Goal: Task Accomplishment & Management: Use online tool/utility

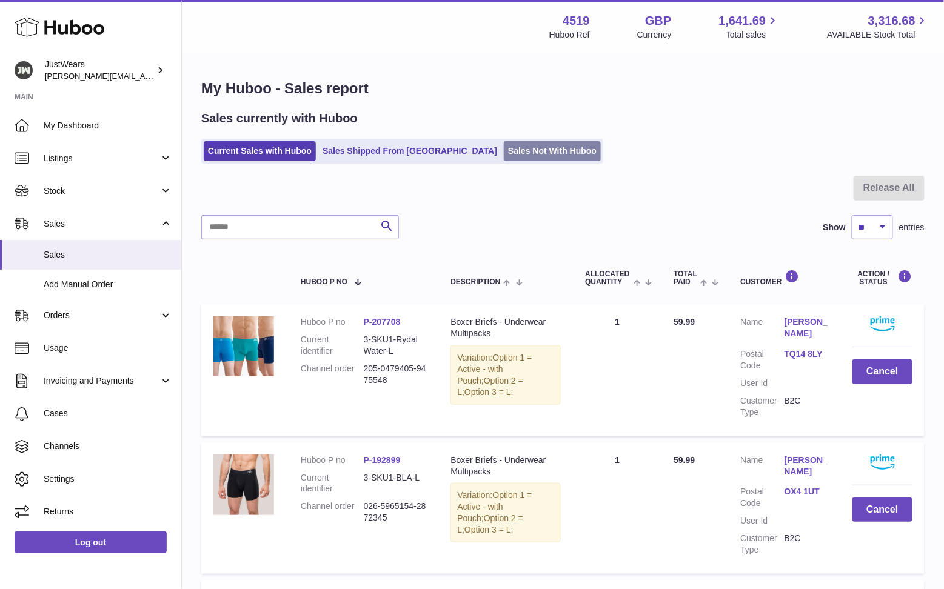
click at [504, 143] on link "Sales Not With Huboo" at bounding box center [552, 151] width 97 height 20
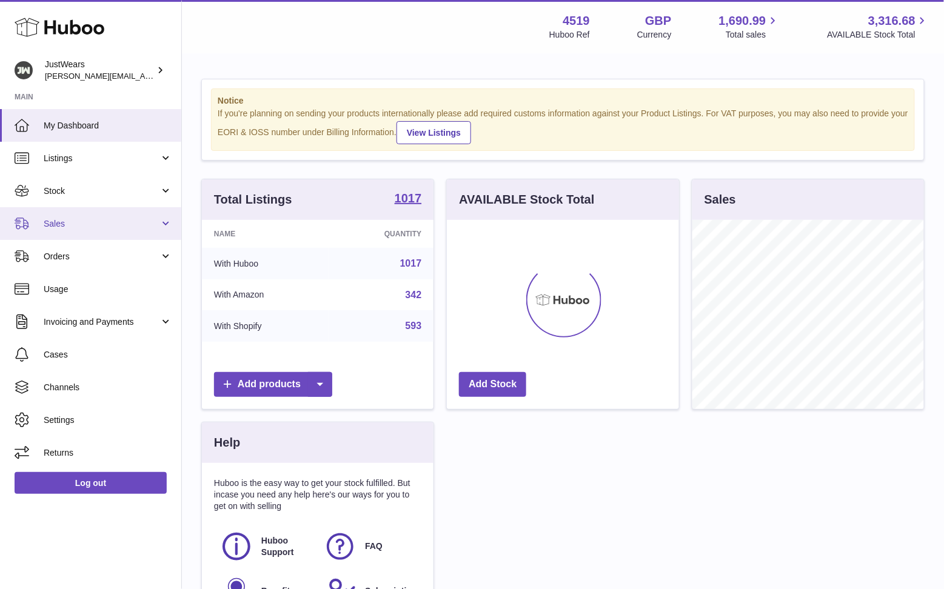
click at [90, 216] on link "Sales" at bounding box center [90, 223] width 181 height 33
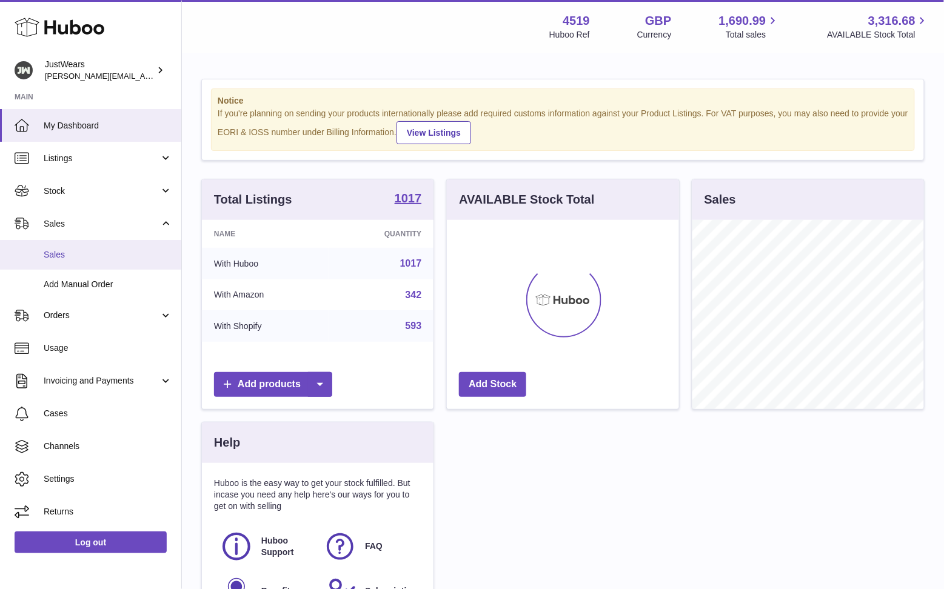
click at [115, 244] on link "Sales" at bounding box center [90, 255] width 181 height 30
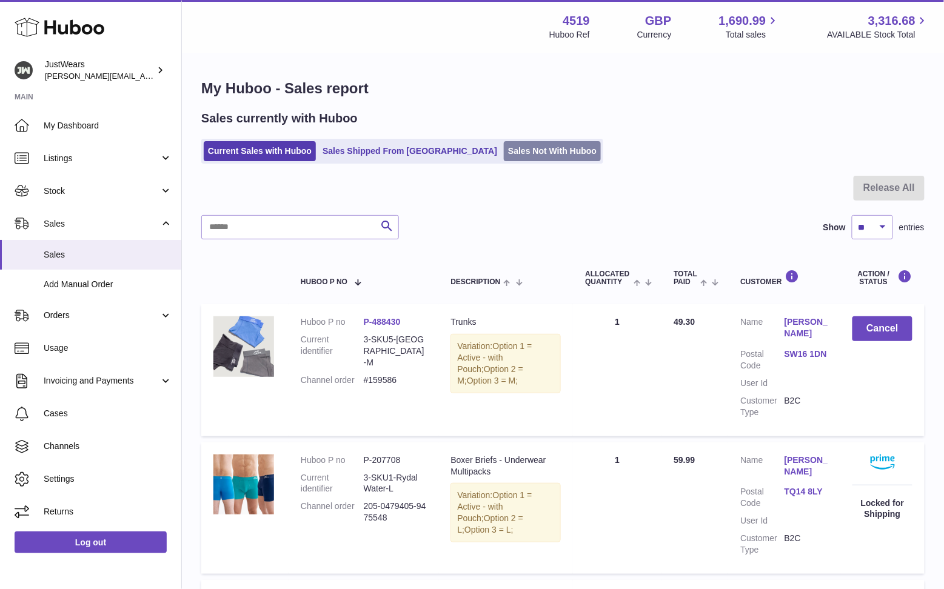
click at [504, 155] on link "Sales Not With Huboo" at bounding box center [552, 151] width 97 height 20
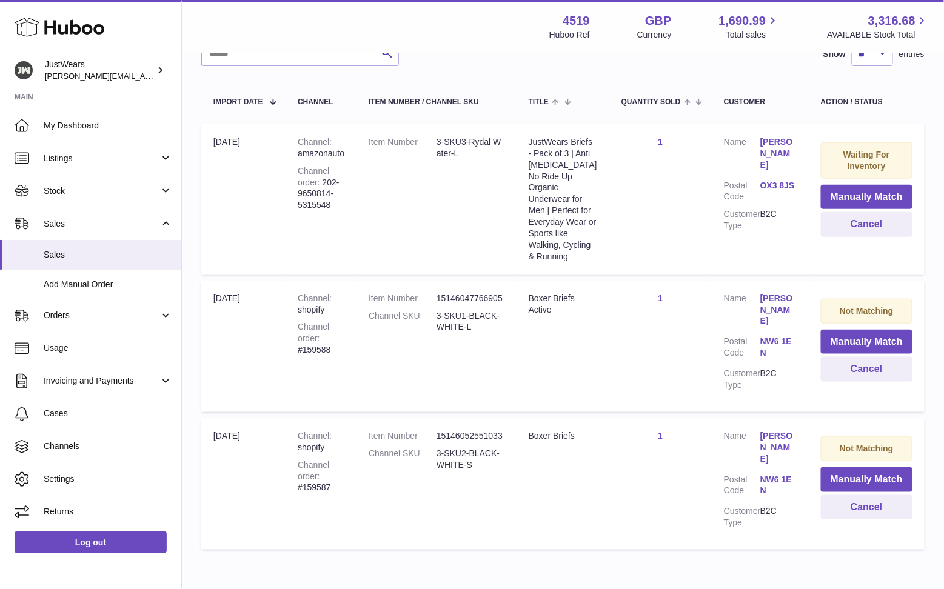
scroll to position [297, 0]
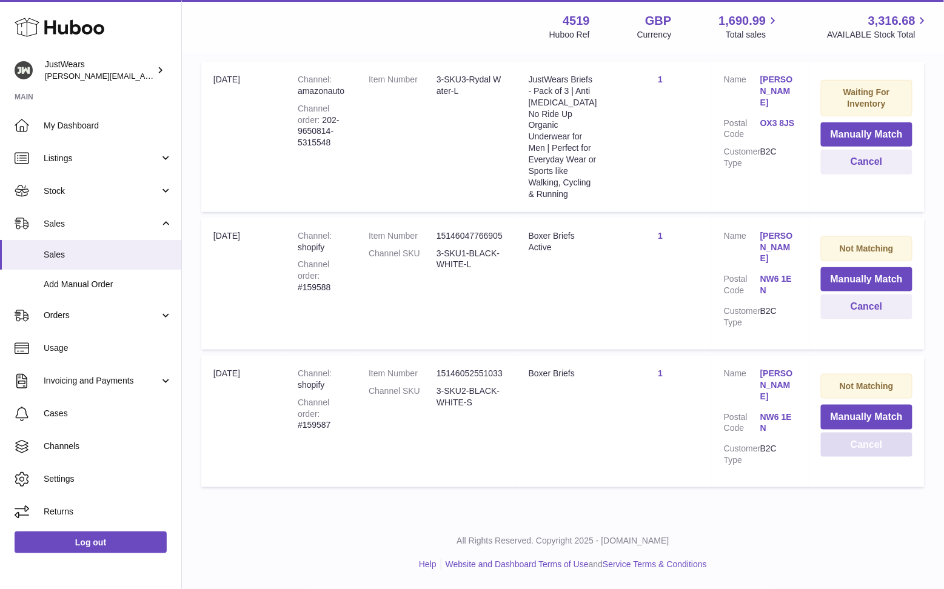
click at [874, 458] on button "Cancel" at bounding box center [867, 445] width 92 height 25
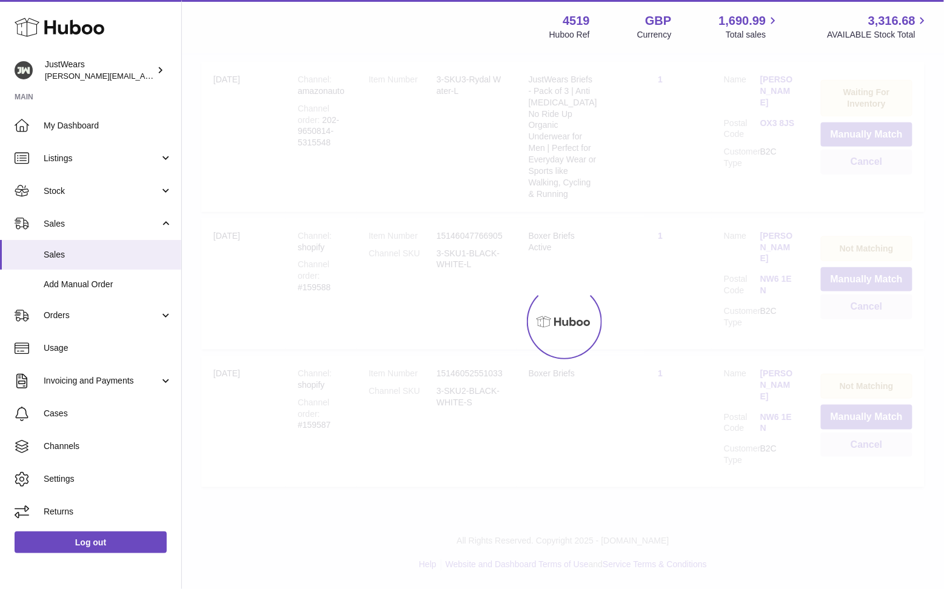
scroll to position [174, 0]
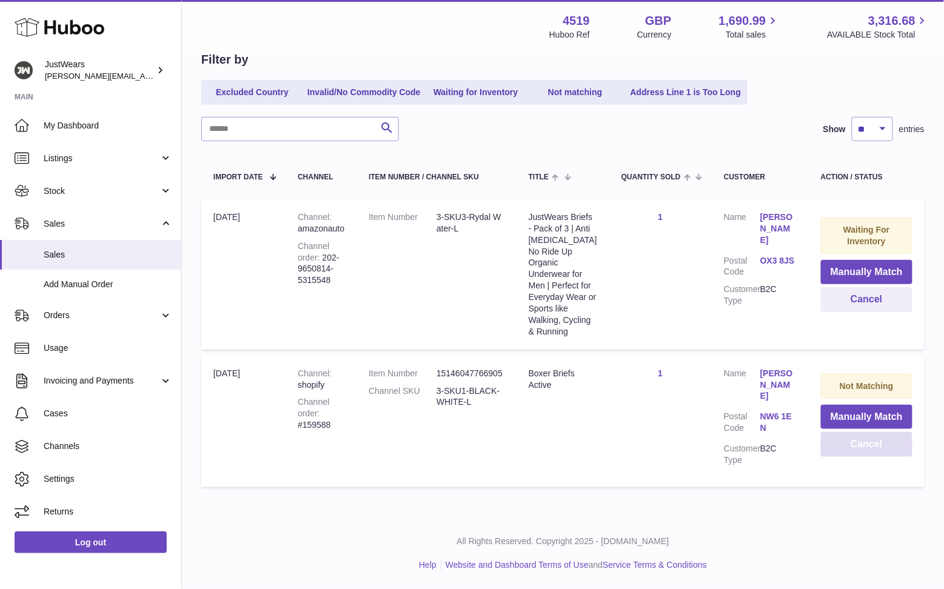
click at [865, 457] on button "Cancel" at bounding box center [867, 444] width 92 height 25
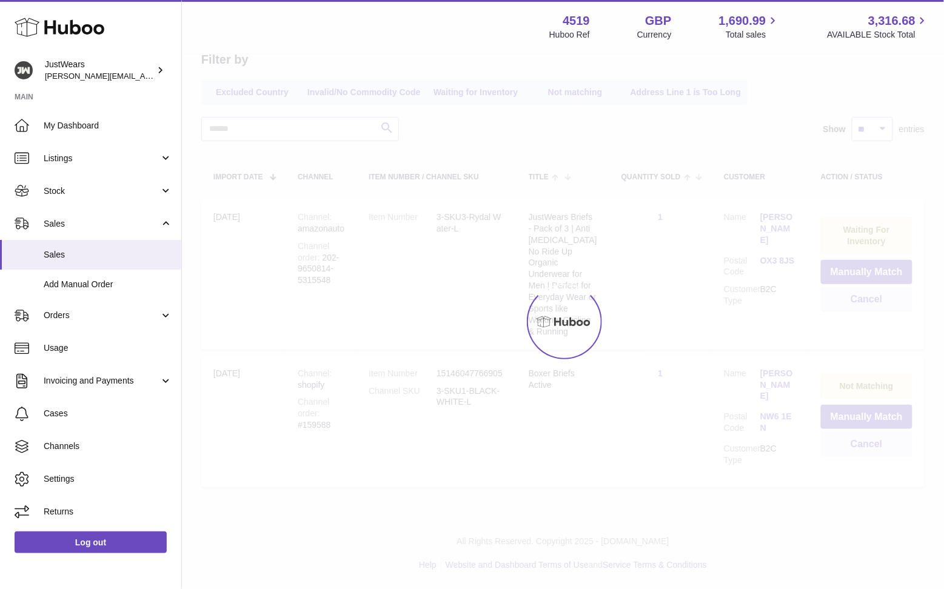
scroll to position [51, 0]
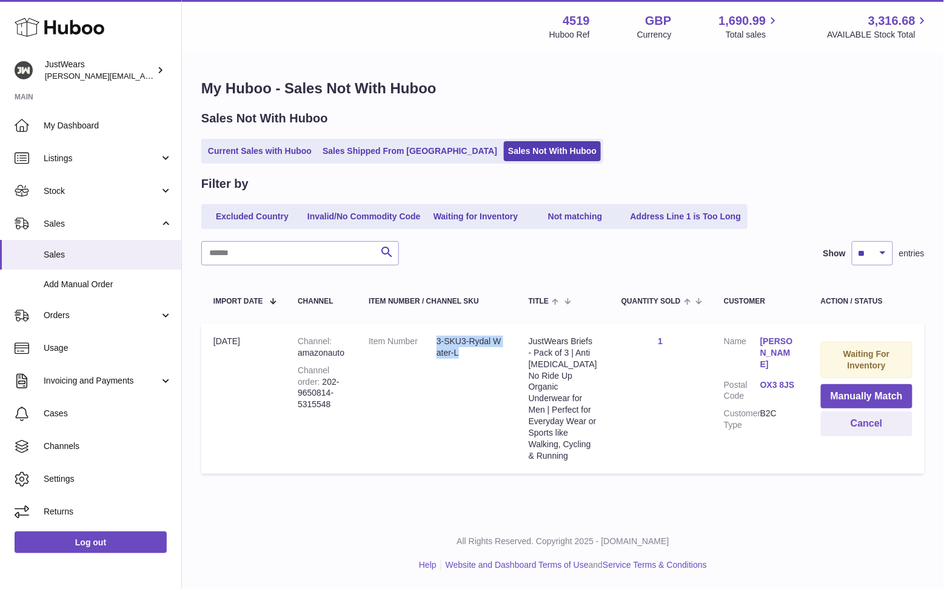
drag, startPoint x: 468, startPoint y: 300, endPoint x: 441, endPoint y: 286, distance: 30.6
click at [441, 336] on dl "Item Number 3-SKU3-Rydal Water-L" at bounding box center [437, 350] width 136 height 29
click at [452, 336] on dl "Item Number 3-SKU3-Rydal Water-L" at bounding box center [437, 350] width 136 height 29
drag, startPoint x: 459, startPoint y: 298, endPoint x: 443, endPoint y: 287, distance: 19.2
click at [443, 336] on dd "3-SKU3-Rydal Water-L" at bounding box center [471, 347] width 68 height 23
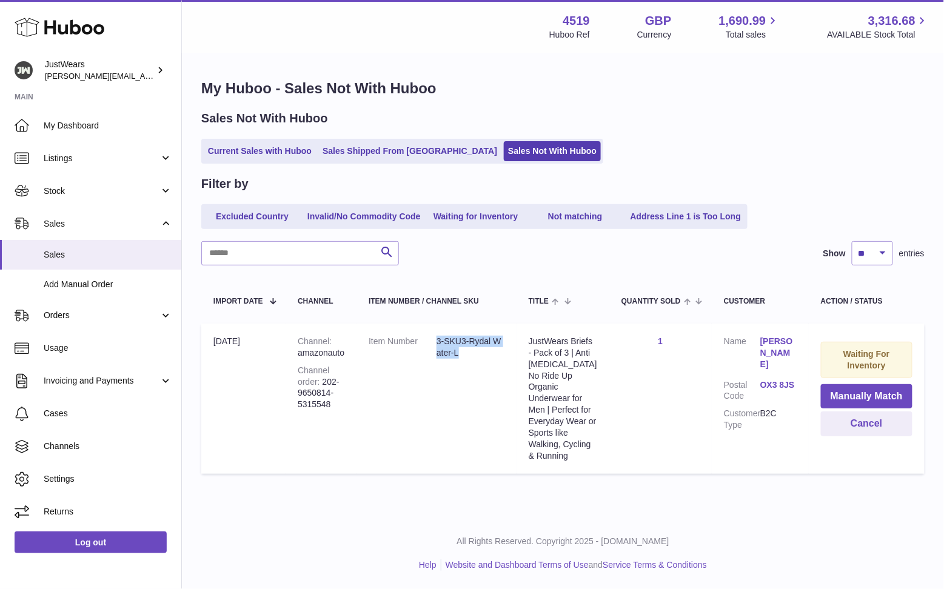
copy dd "3-SKU3-Rydal Water-L"
click at [862, 384] on button "Manually Match" at bounding box center [867, 396] width 92 height 25
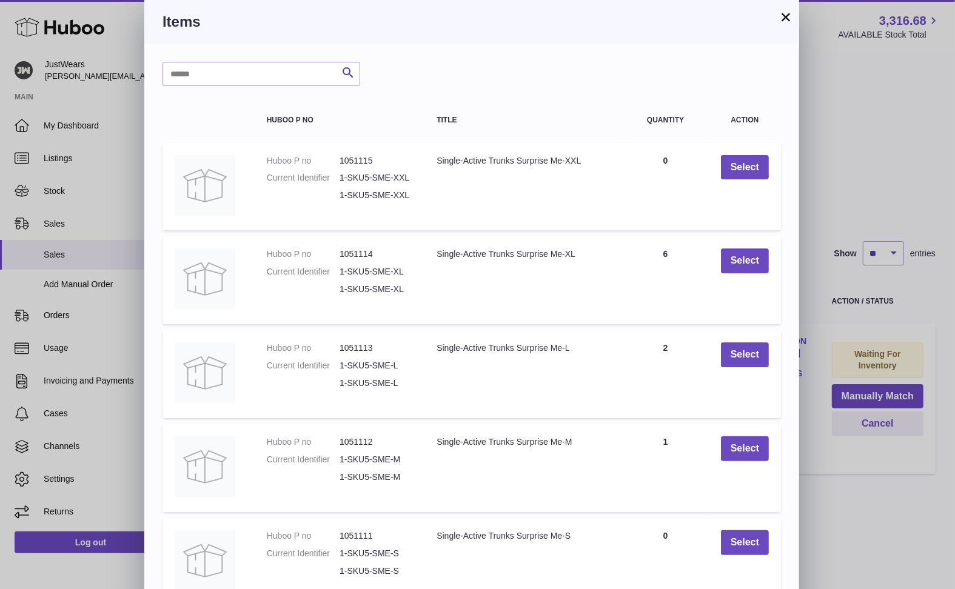
click at [216, 90] on div "Search Huboo P no Title Quantity Action Huboo P no 1051115 Current Identifier 1…" at bounding box center [471, 366] width 655 height 645
click at [223, 72] on input "text" at bounding box center [262, 74] width 198 height 24
paste input "**********"
click at [221, 74] on input "**********" at bounding box center [262, 74] width 198 height 24
drag, startPoint x: 221, startPoint y: 74, endPoint x: 229, endPoint y: 75, distance: 8.0
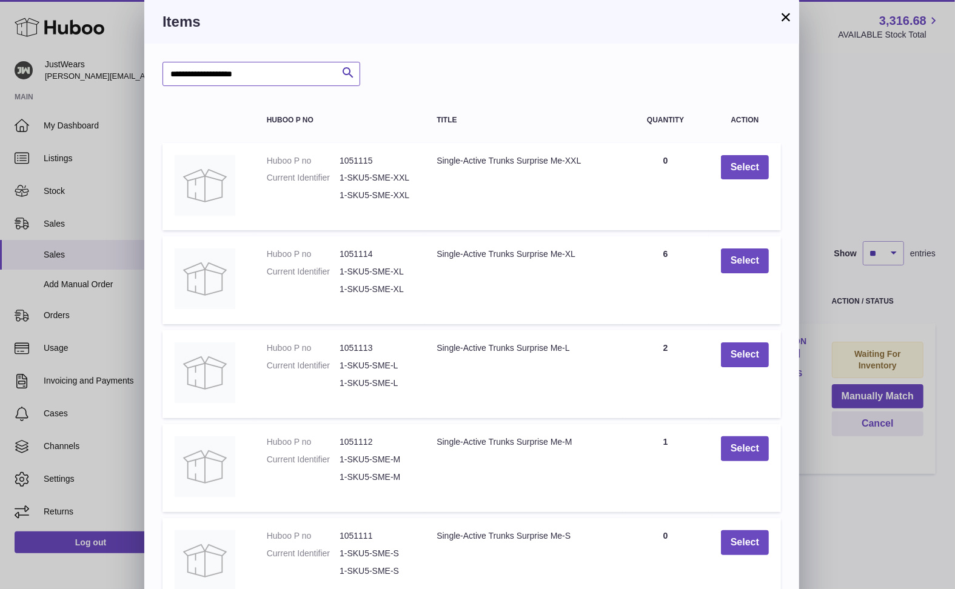
click at [228, 75] on input "**********" at bounding box center [262, 74] width 198 height 24
type input "**********"
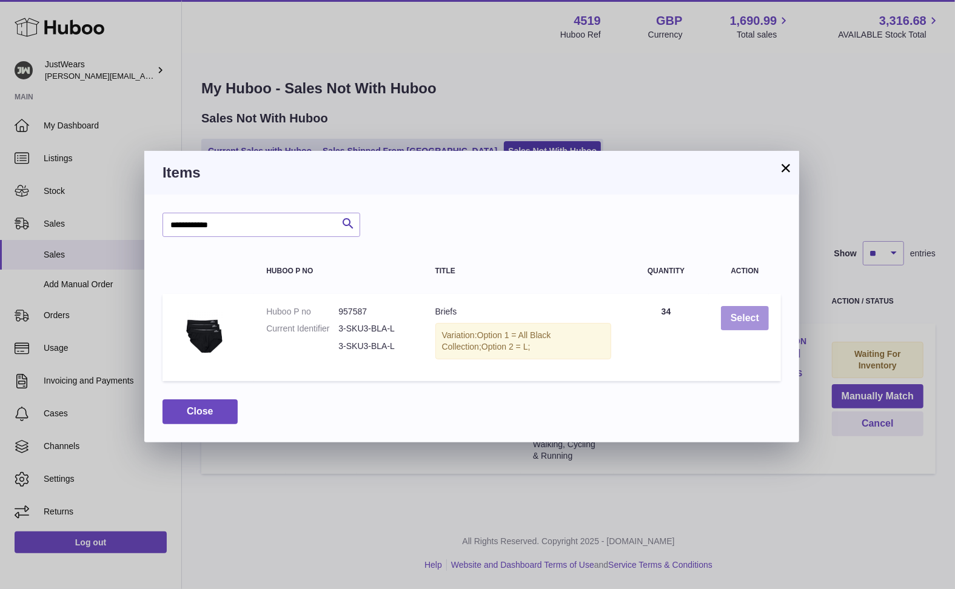
click at [754, 318] on button "Select" at bounding box center [745, 318] width 48 height 25
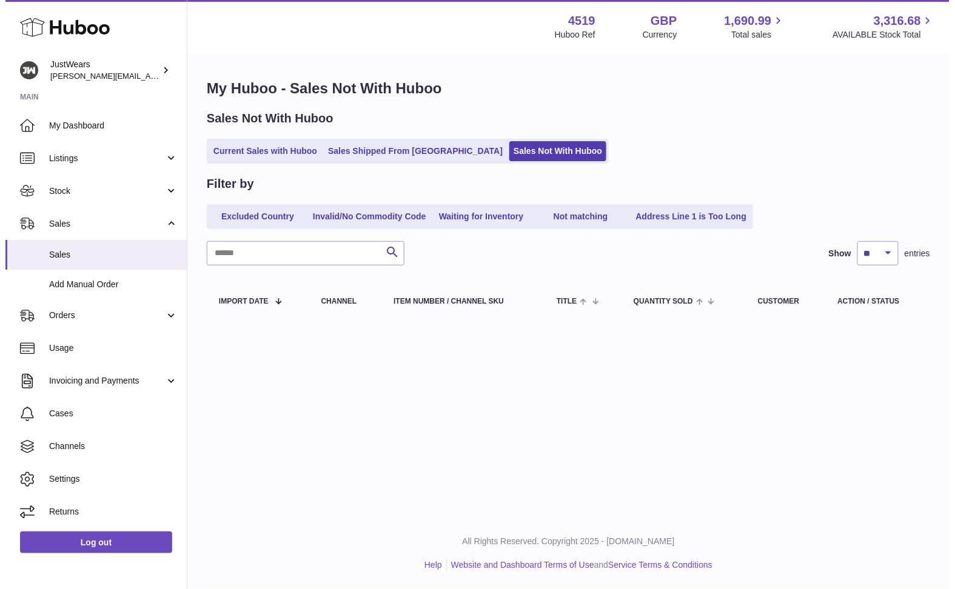
scroll to position [0, 0]
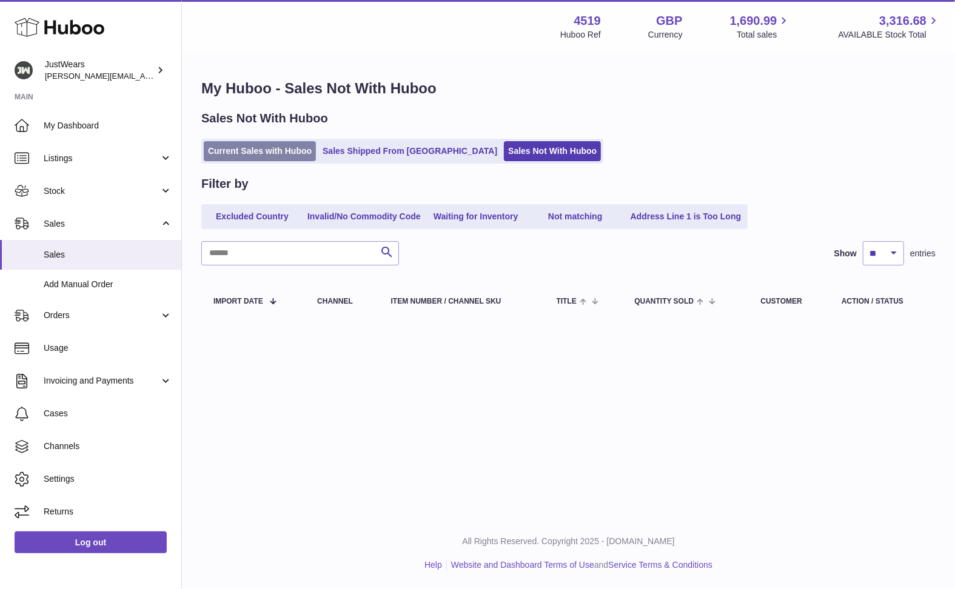
click at [271, 152] on link "Current Sales with Huboo" at bounding box center [260, 151] width 112 height 20
